Goal: Navigation & Orientation: Find specific page/section

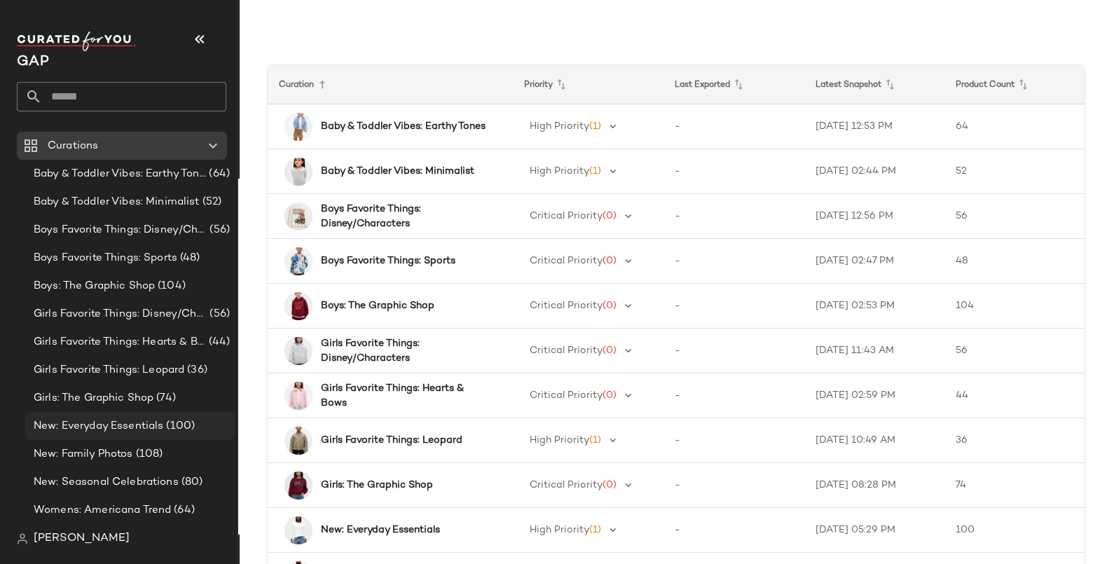
click at [85, 421] on span "New: Everyday Essentials" at bounding box center [99, 426] width 130 height 16
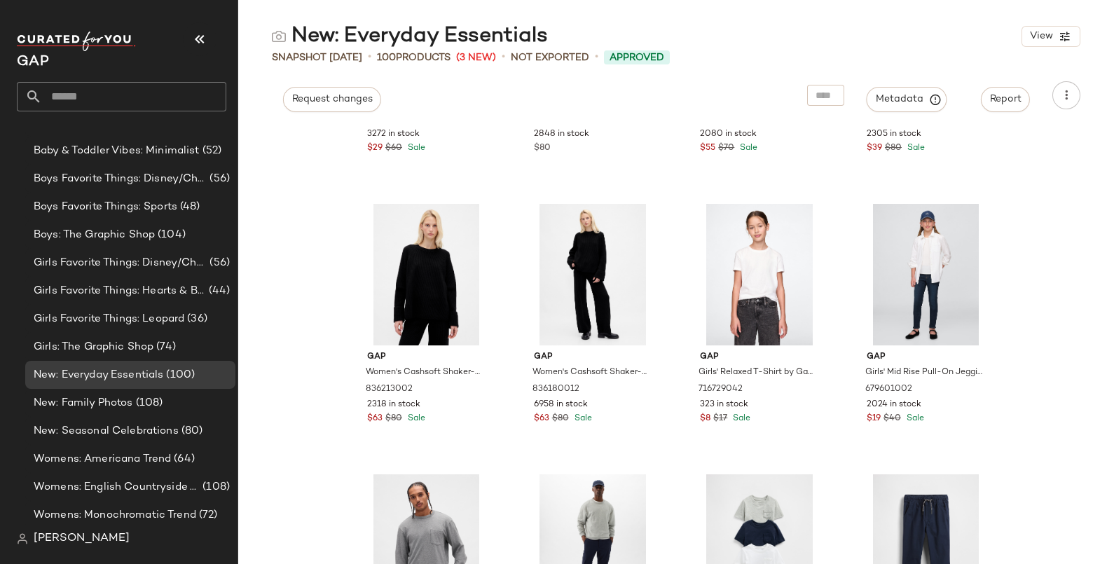
scroll to position [55, 0]
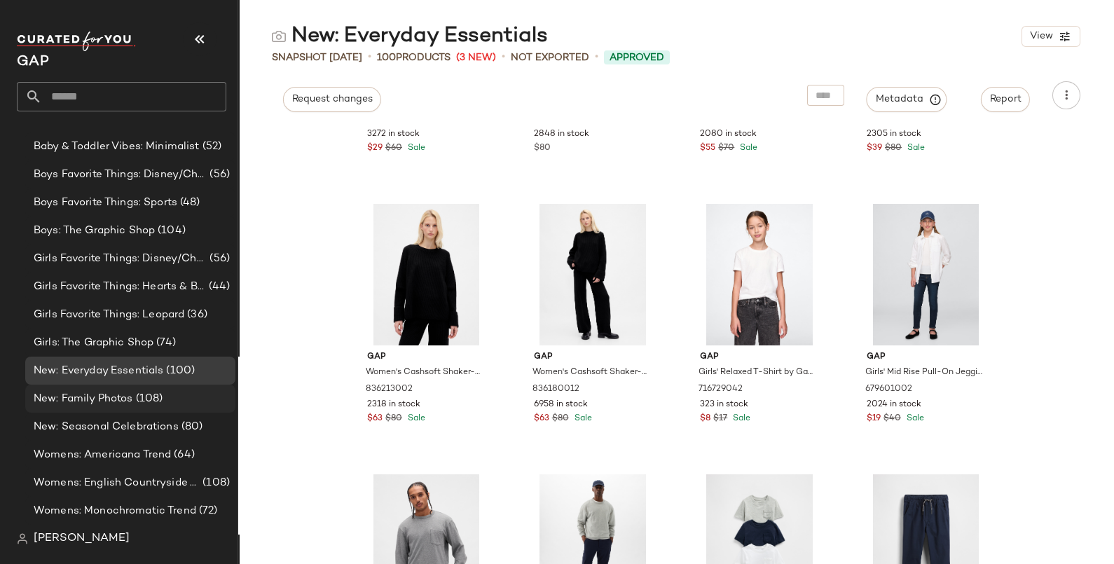
click at [101, 396] on span "New: Family Photos" at bounding box center [83, 399] width 99 height 16
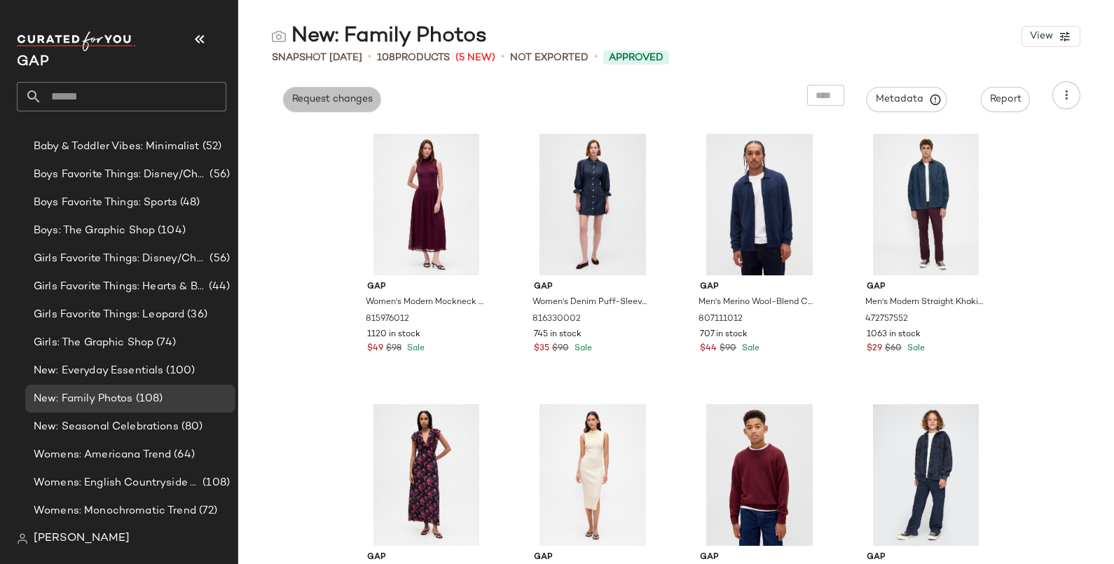
click at [347, 105] on button "Request changes" at bounding box center [332, 99] width 98 height 25
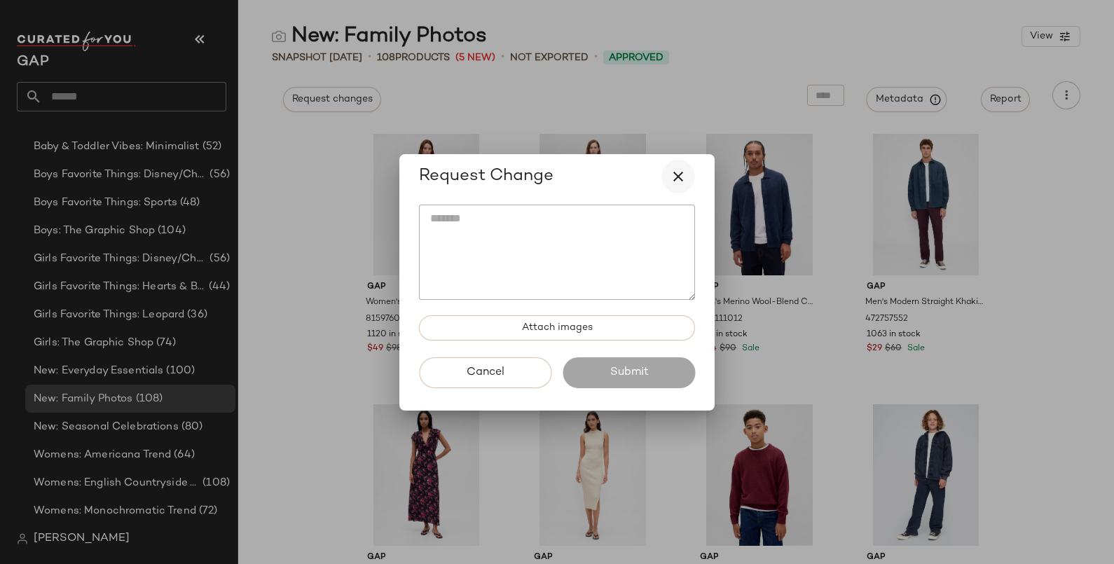
click at [684, 173] on icon "button" at bounding box center [678, 176] width 17 height 17
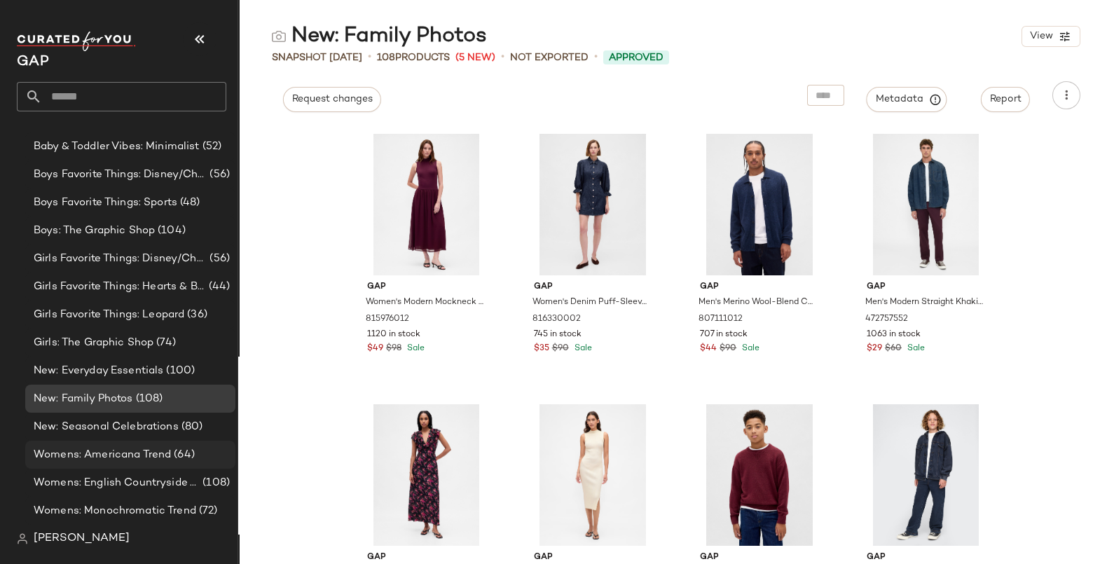
click at [84, 448] on span "Womens: Americana Trend" at bounding box center [102, 455] width 137 height 16
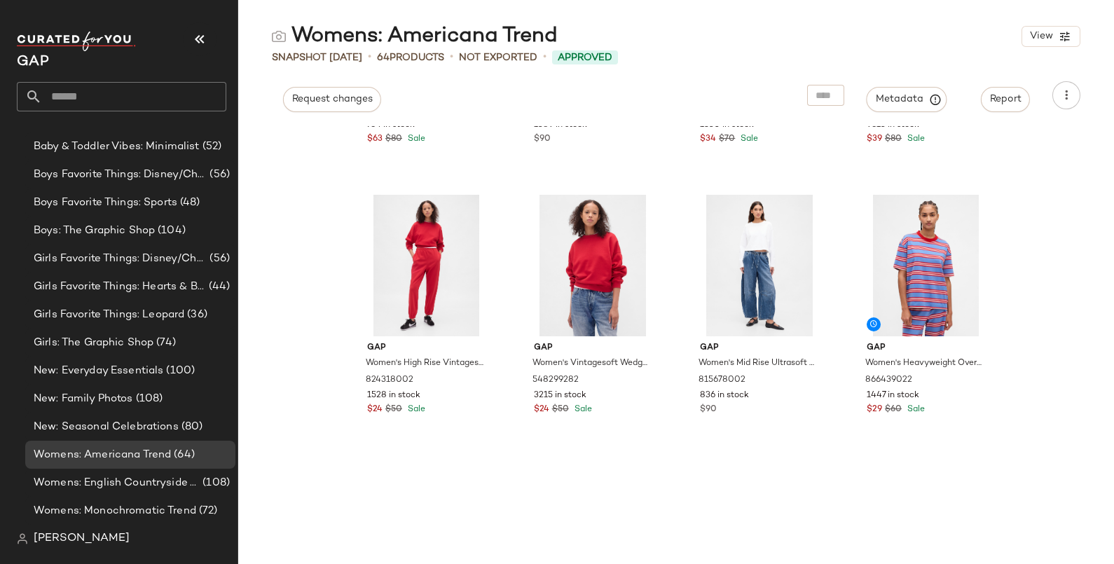
scroll to position [2988, 0]
